Goal: Task Accomplishment & Management: Manage account settings

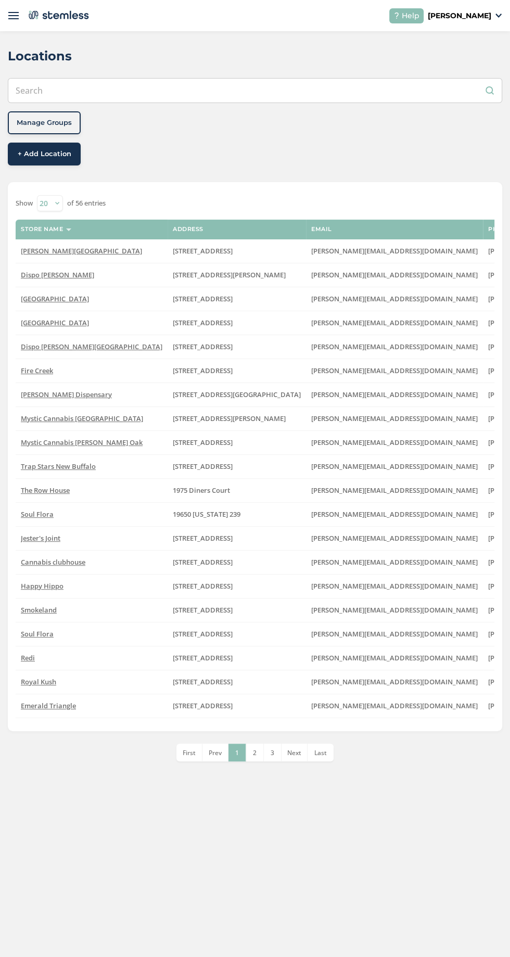
click at [14, 15] on img at bounding box center [13, 15] width 10 height 10
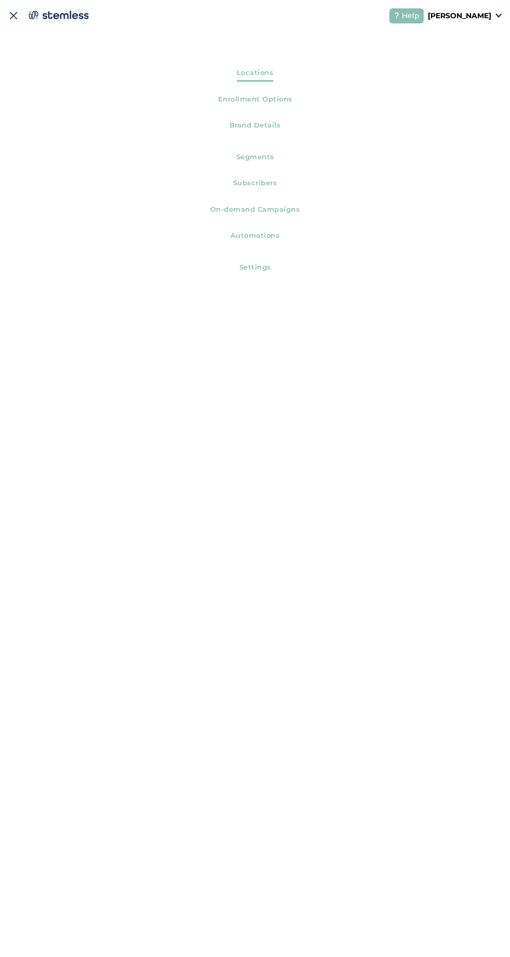
click at [288, 208] on span "On-demand Campaigns" at bounding box center [255, 212] width 90 height 14
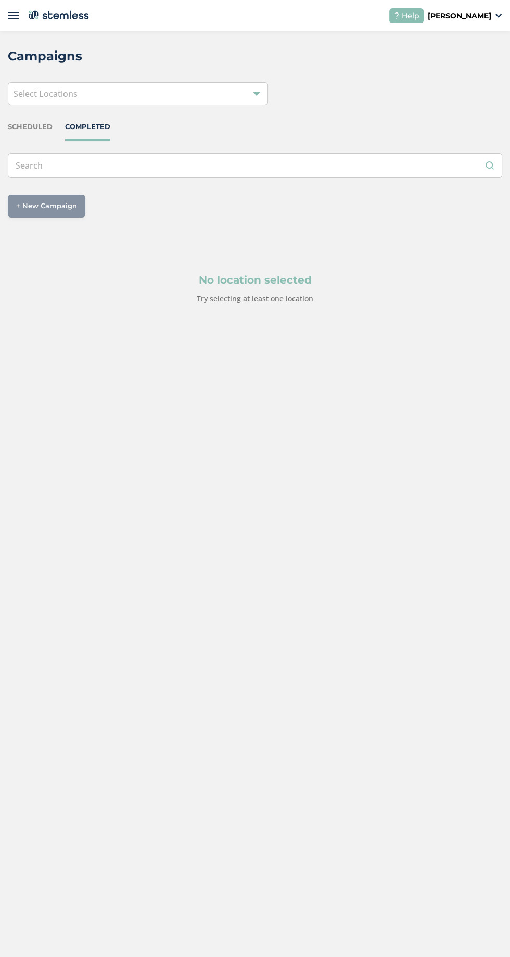
click at [257, 93] on div at bounding box center [256, 93] width 7 height 7
click at [388, 113] on div "Campaigns Select Locations SCHEDULED COMPLETED + New Campaign Select location(s…" at bounding box center [255, 188] width 510 height 314
click at [15, 15] on img at bounding box center [13, 15] width 10 height 10
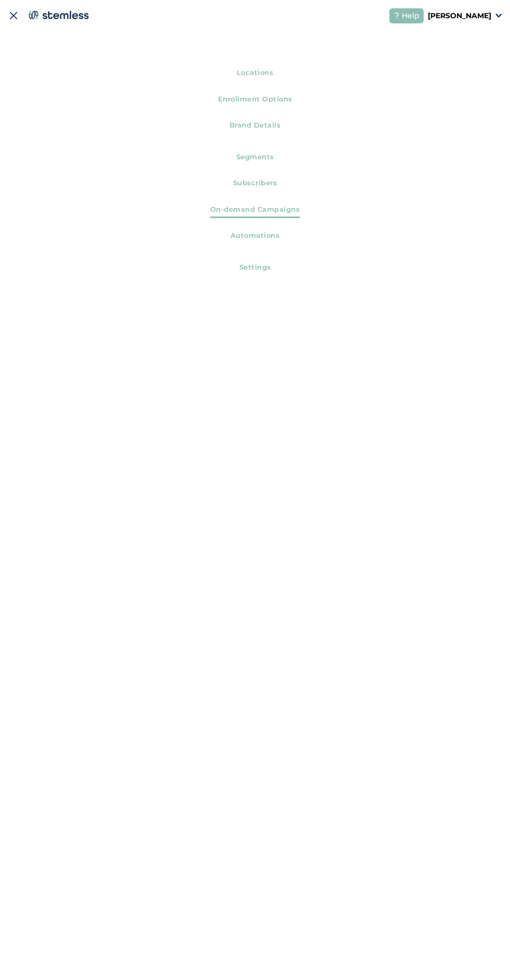
click at [279, 235] on span "Automations" at bounding box center [255, 238] width 49 height 14
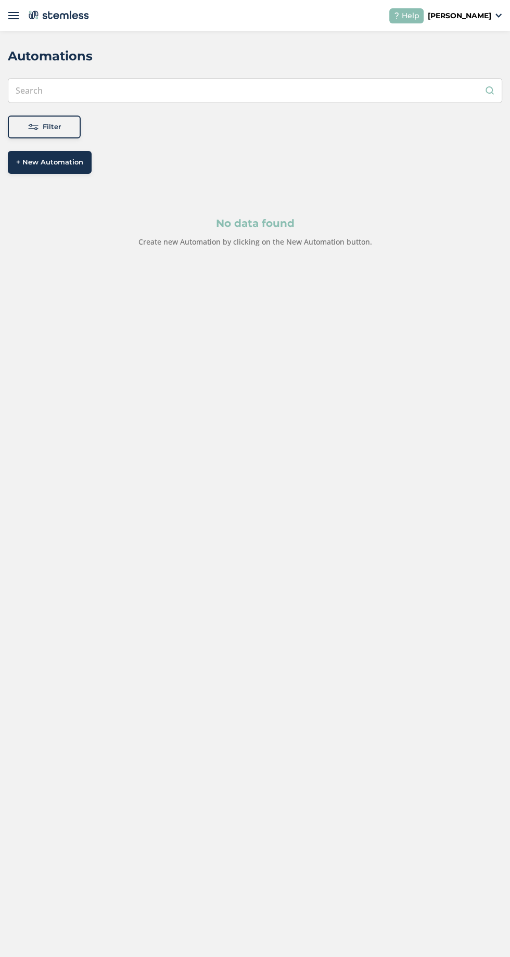
click at [81, 89] on input "text" at bounding box center [255, 90] width 495 height 25
click at [23, 127] on div "Filter" at bounding box center [44, 127] width 56 height 10
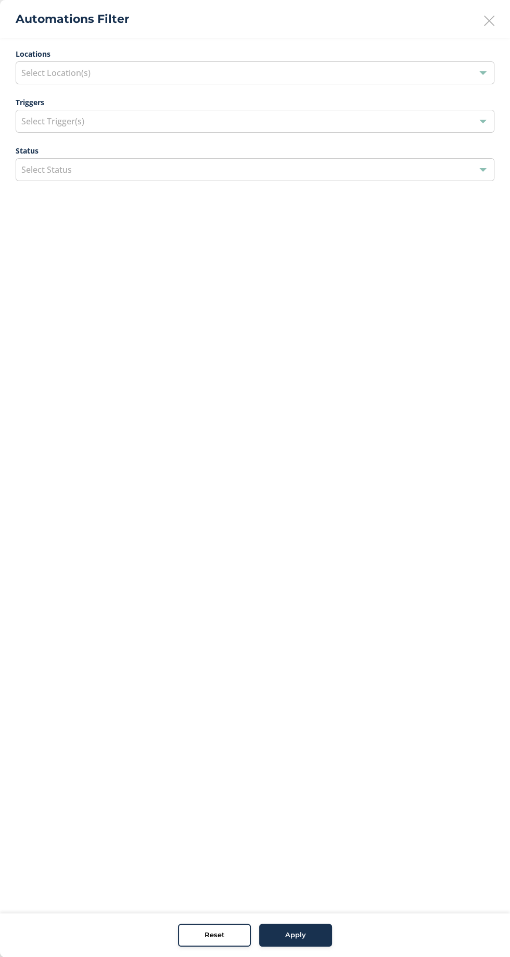
click at [33, 69] on span "Select Location(s)" at bounding box center [55, 72] width 69 height 11
click at [26, 94] on li "Select All" at bounding box center [255, 98] width 478 height 22
click at [307, 930] on button "Apply" at bounding box center [295, 935] width 73 height 23
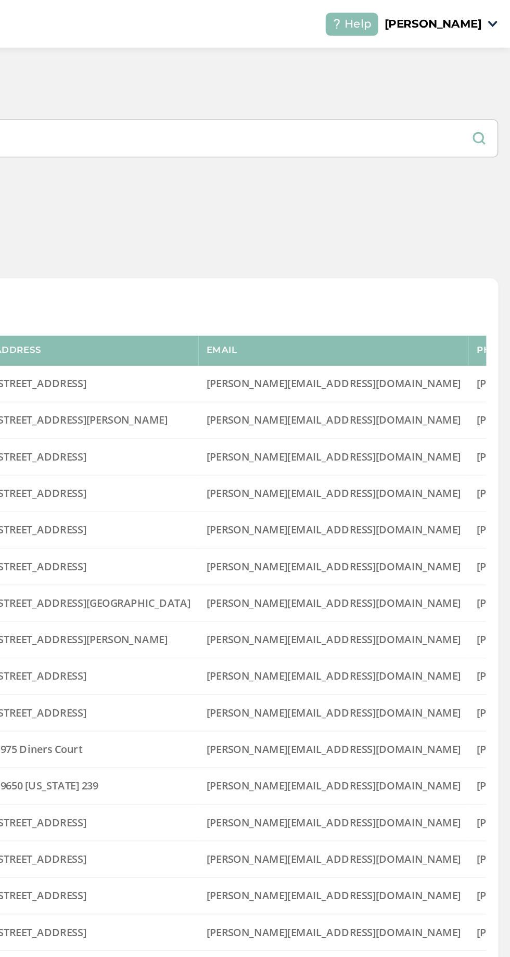
click at [467, 17] on p "[PERSON_NAME]" at bounding box center [460, 15] width 64 height 11
click at [291, 148] on div "+ Add Location" at bounding box center [255, 154] width 495 height 23
click at [470, 11] on p "[PERSON_NAME]" at bounding box center [460, 15] width 64 height 11
click at [449, 71] on link "Logout" at bounding box center [464, 75] width 51 height 10
